Goal: Information Seeking & Learning: Learn about a topic

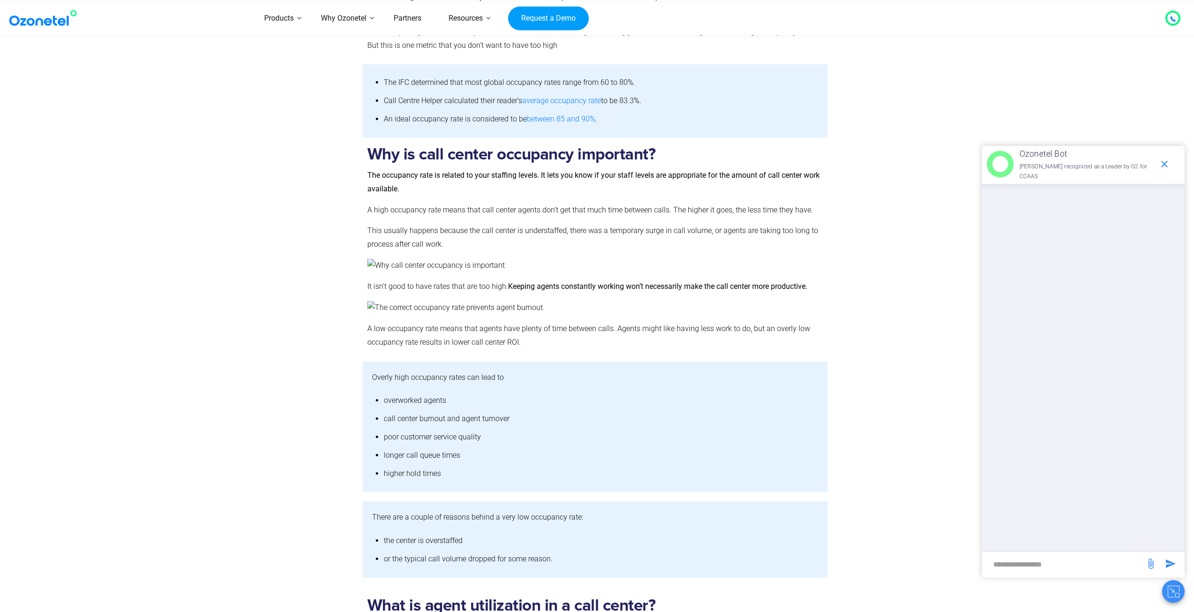
scroll to position [1033, 0]
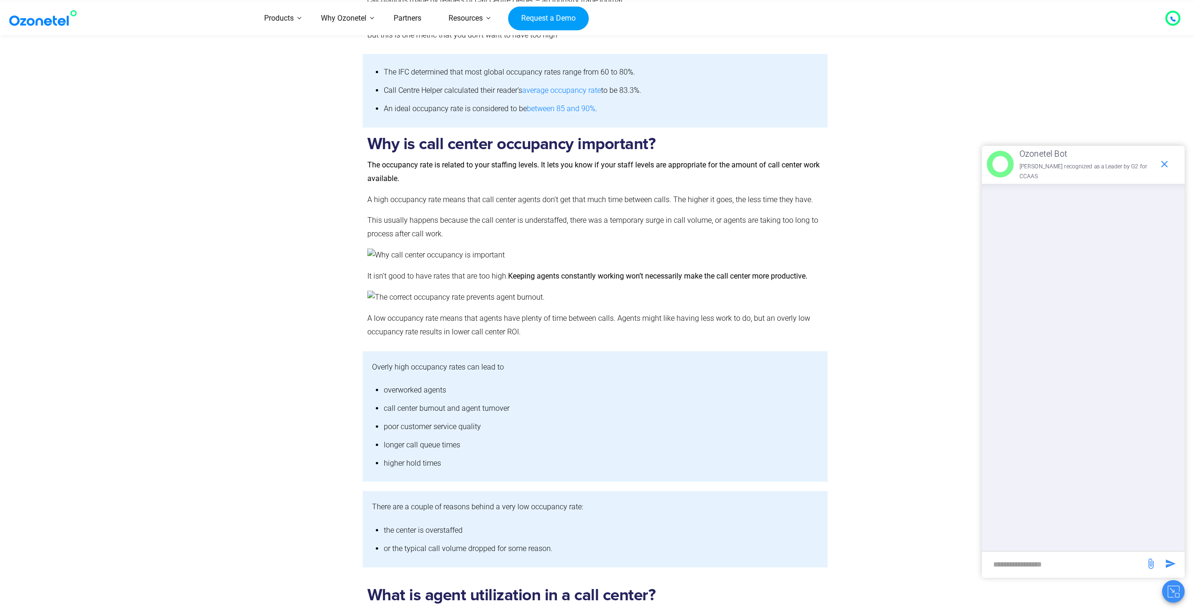
drag, startPoint x: 370, startPoint y: 249, endPoint x: 319, endPoint y: 293, distance: 67.5
click at [319, 293] on div at bounding box center [333, 240] width 59 height 224
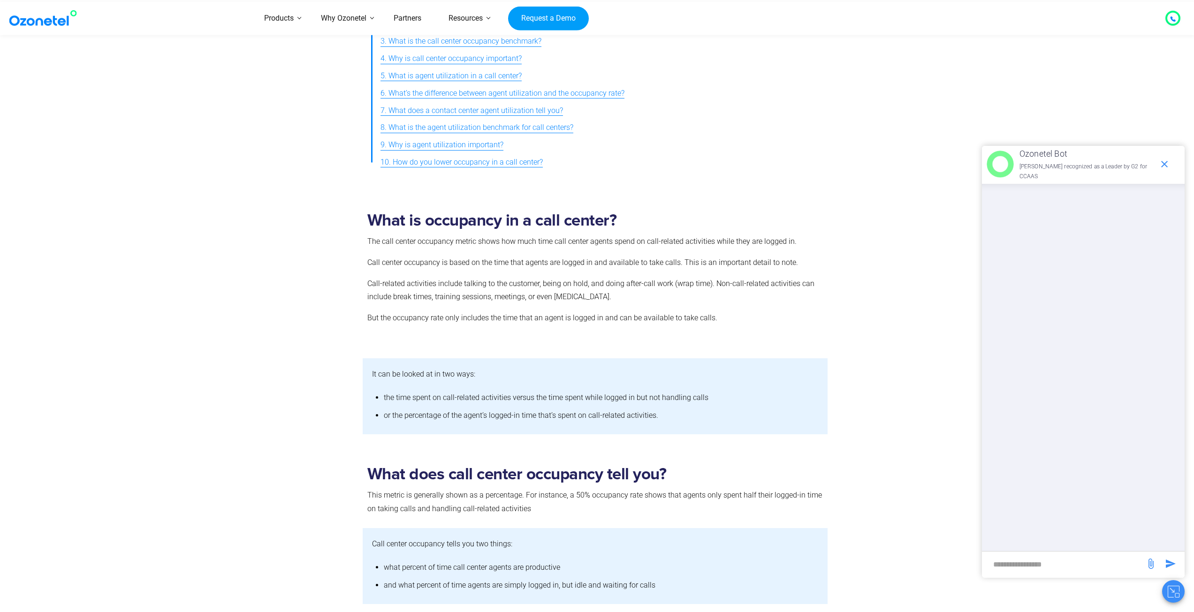
scroll to position [375, 0]
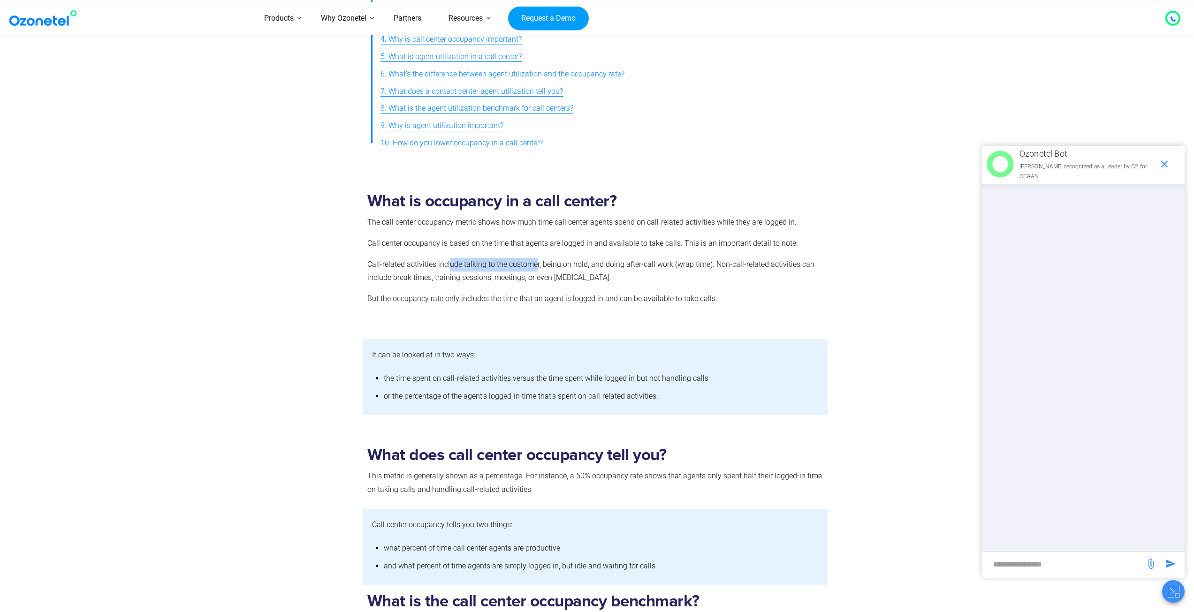
drag, startPoint x: 456, startPoint y: 259, endPoint x: 534, endPoint y: 266, distance: 78.2
click at [534, 266] on p "Call-related activities include talking to the customer, being on hold, and doi…" at bounding box center [595, 271] width 456 height 27
click at [606, 266] on p "Call-related activities include talking to the customer, being on hold, and doi…" at bounding box center [595, 271] width 456 height 27
drag, startPoint x: 559, startPoint y: 266, endPoint x: 657, endPoint y: 272, distance: 97.4
click at [657, 272] on p "Call-related activities include talking to the customer, being on hold, and doi…" at bounding box center [595, 271] width 456 height 27
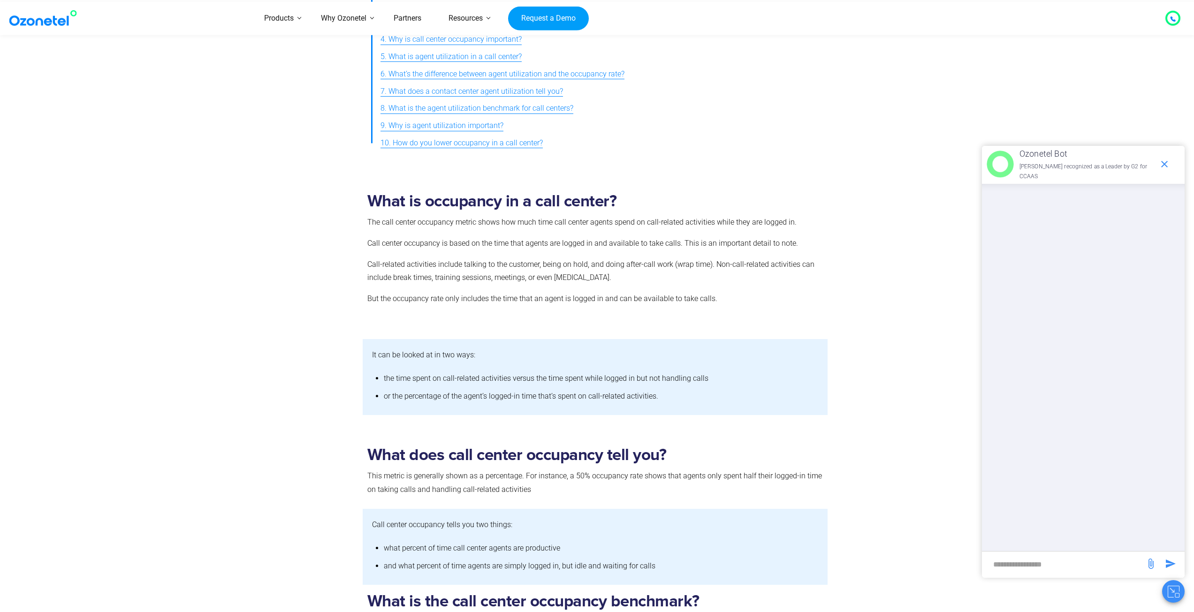
click at [710, 274] on p "Call-related activities include talking to the customer, being on hold, and doi…" at bounding box center [595, 271] width 456 height 27
drag, startPoint x: 714, startPoint y: 265, endPoint x: 815, endPoint y: 260, distance: 101.0
click at [814, 261] on p "Call-related activities include talking to the customer, being on hold, and doi…" at bounding box center [595, 271] width 456 height 27
drag, startPoint x: 423, startPoint y: 276, endPoint x: 472, endPoint y: 277, distance: 48.3
click at [472, 277] on p "Call-related activities include talking to the customer, being on hold, and doi…" at bounding box center [595, 271] width 456 height 27
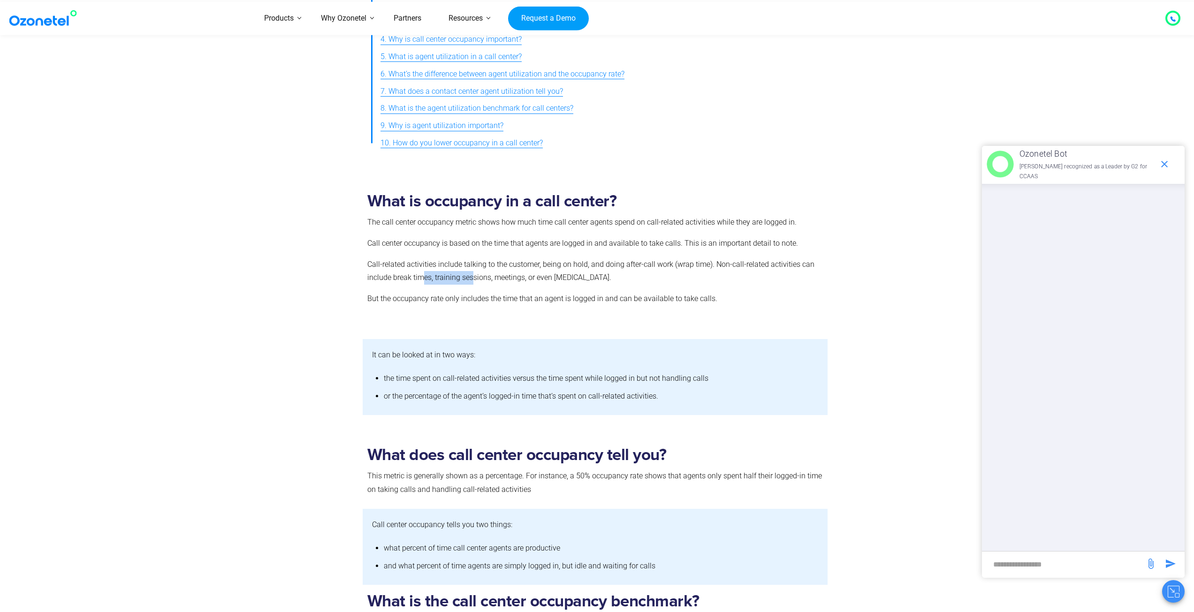
drag, startPoint x: 472, startPoint y: 277, endPoint x: 451, endPoint y: 268, distance: 23.4
click at [472, 277] on p "Call-related activities include talking to the customer, being on hold, and doi…" at bounding box center [595, 271] width 456 height 27
drag, startPoint x: 367, startPoint y: 262, endPoint x: 377, endPoint y: 263, distance: 10.8
click at [371, 264] on div "What is occupancy in a call center? The call center occupancy metric shows how …" at bounding box center [596, 262] width 466 height 154
click at [431, 281] on p "Call-related activities include talking to the customer, being on hold, and doi…" at bounding box center [595, 271] width 456 height 27
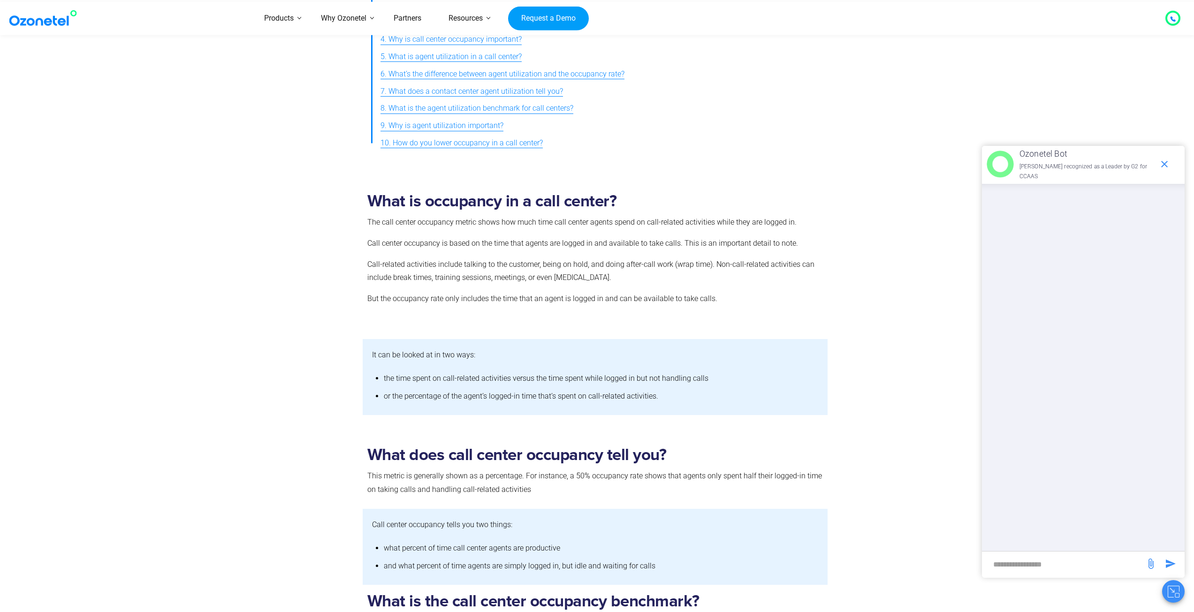
drag, startPoint x: 392, startPoint y: 277, endPoint x: 609, endPoint y: 283, distance: 216.5
click at [609, 283] on p "Call-related activities include talking to the customer, being on hold, and doi…" at bounding box center [595, 271] width 456 height 27
click at [612, 282] on p "Call-related activities include talking to the customer, being on hold, and doi…" at bounding box center [595, 271] width 456 height 27
click at [600, 276] on p "Call-related activities include talking to the customer, being on hold, and doi…" at bounding box center [595, 271] width 456 height 27
drag, startPoint x: 605, startPoint y: 276, endPoint x: 373, endPoint y: 279, distance: 232.3
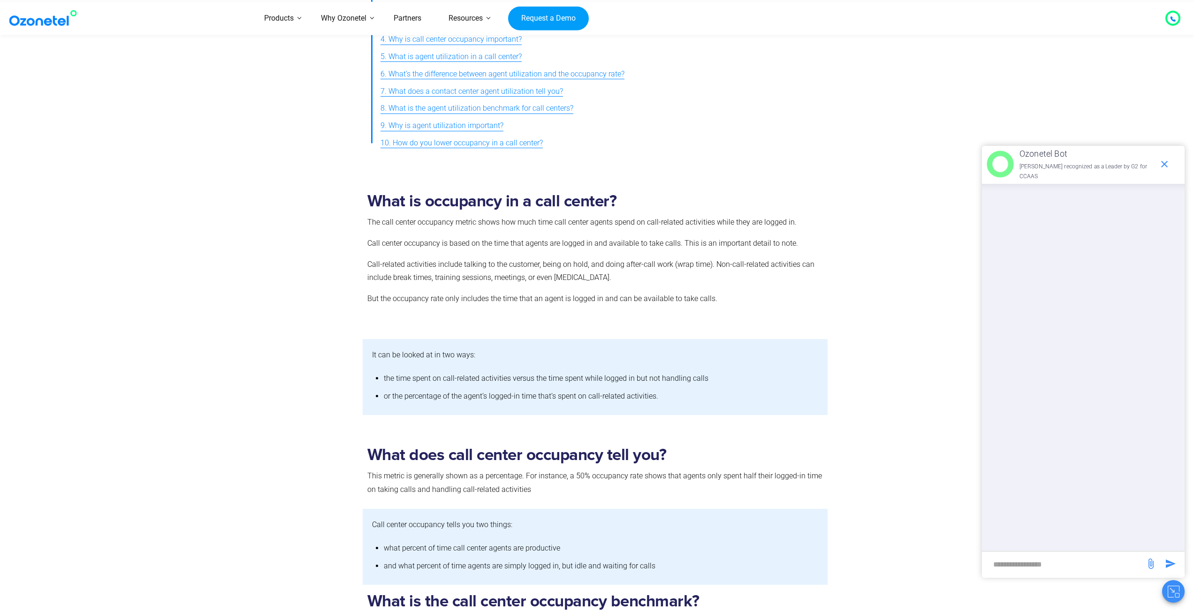
click at [355, 272] on div "What is occupancy in a call center? The call center occupancy metric shows how …" at bounding box center [597, 262] width 601 height 154
click at [384, 293] on p "But the occupancy rate only includes the time that an agent is logged in and ca…" at bounding box center [595, 299] width 456 height 14
drag, startPoint x: 371, startPoint y: 303, endPoint x: 554, endPoint y: 304, distance: 182.6
click at [554, 304] on p "But the occupancy rate only includes the time that an agent is logged in and ca…" at bounding box center [595, 299] width 456 height 14
click at [642, 308] on div "What is occupancy in a call center? The call center occupancy metric shows how …" at bounding box center [595, 259] width 456 height 135
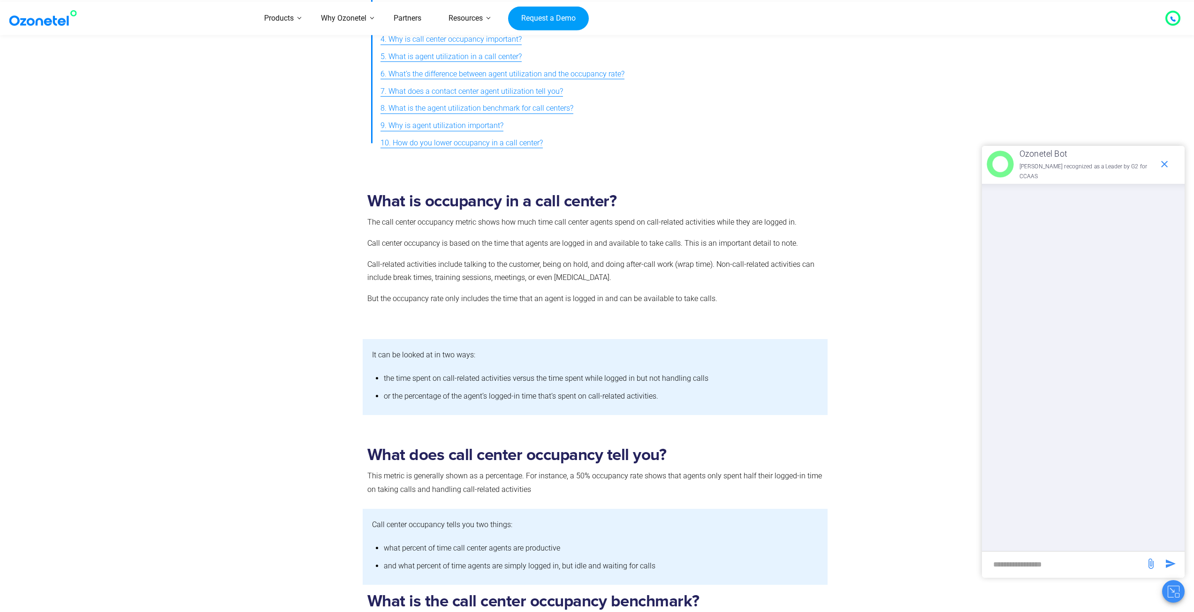
click at [641, 294] on p "But the occupancy rate only includes the time that an agent is logged in and ca…" at bounding box center [595, 299] width 456 height 14
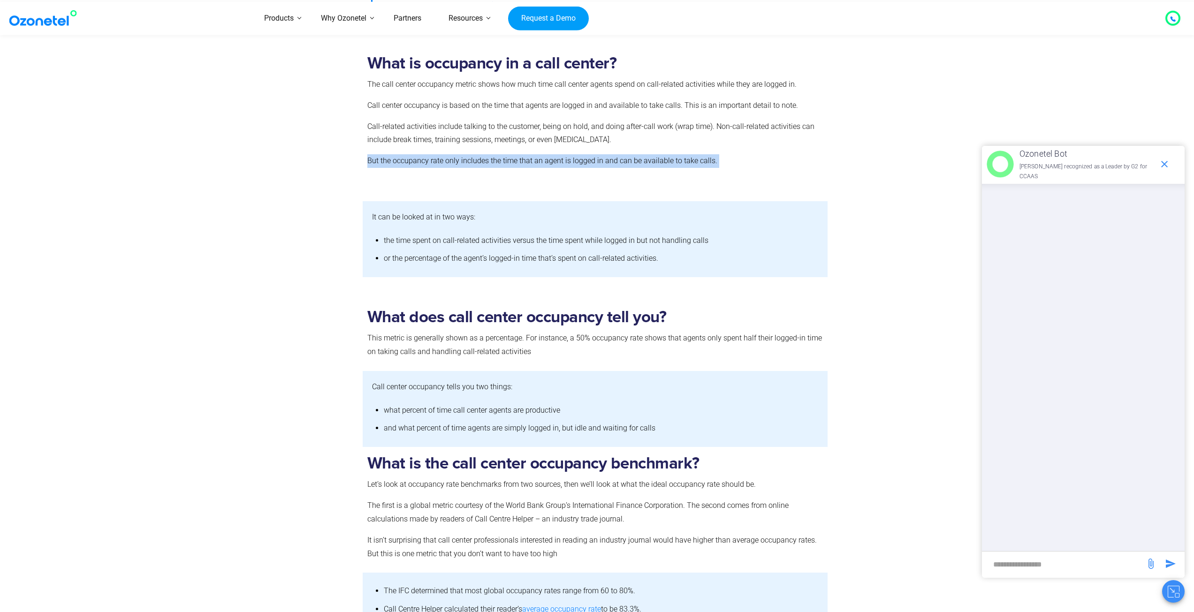
scroll to position [516, 0]
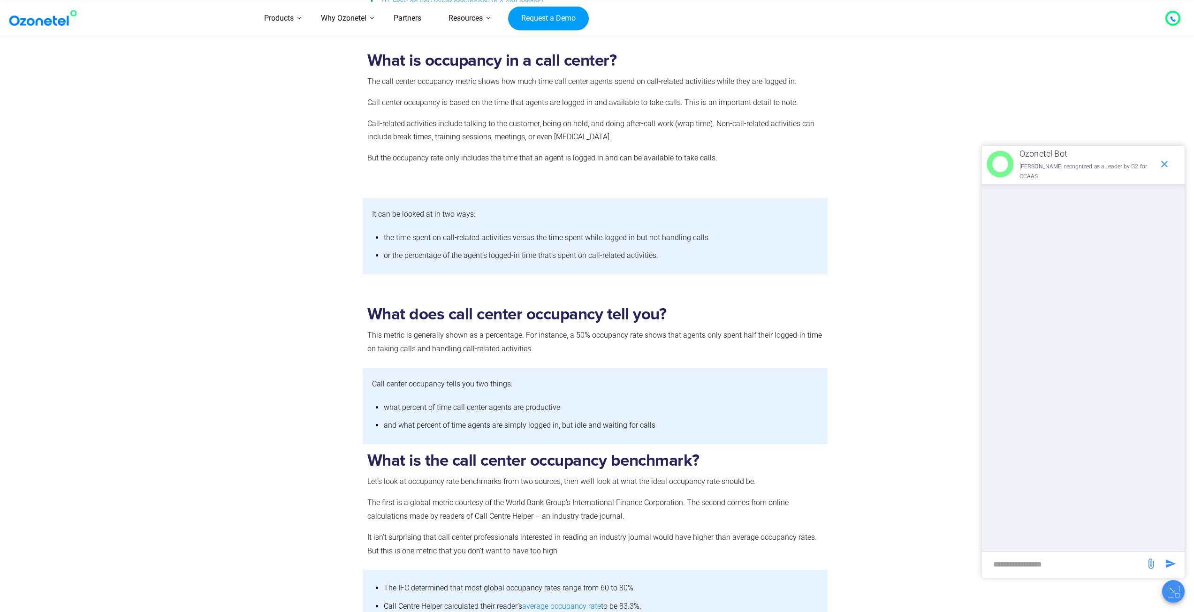
click at [462, 238] on li "the time spent on call-related activities versus the time spent while logged in…" at bounding box center [601, 238] width 435 height 18
click at [441, 239] on li "the time spent on call-related activities versus the time spent while logged in…" at bounding box center [601, 238] width 435 height 18
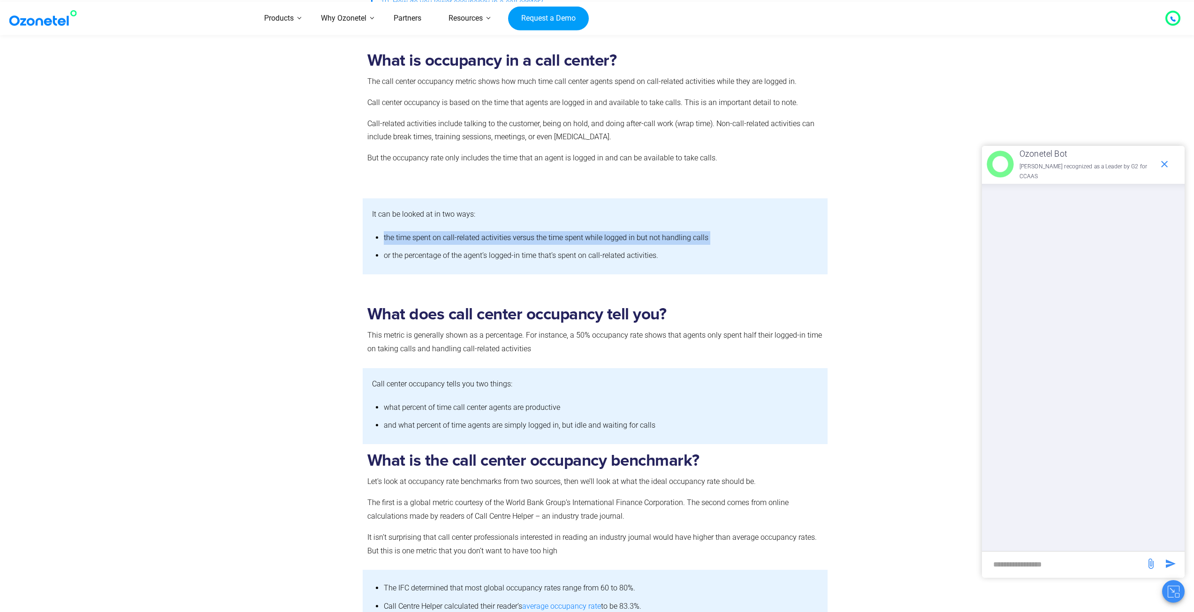
click at [441, 239] on li "the time spent on call-related activities versus the time spent while logged in…" at bounding box center [601, 238] width 435 height 18
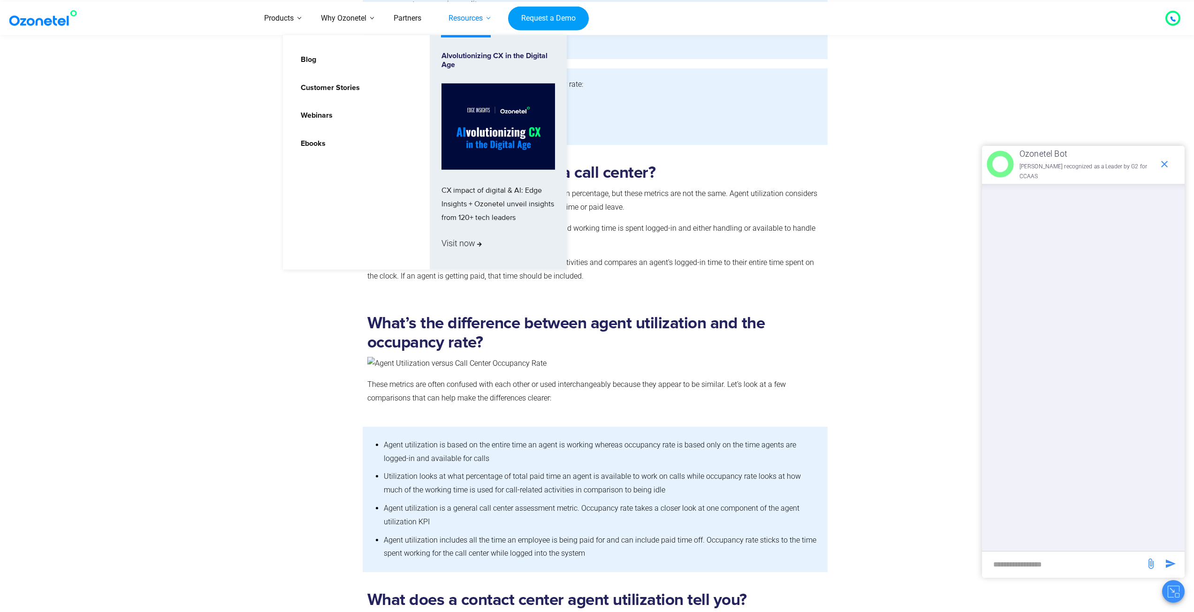
scroll to position [1455, 0]
